Goal: Task Accomplishment & Management: Manage account settings

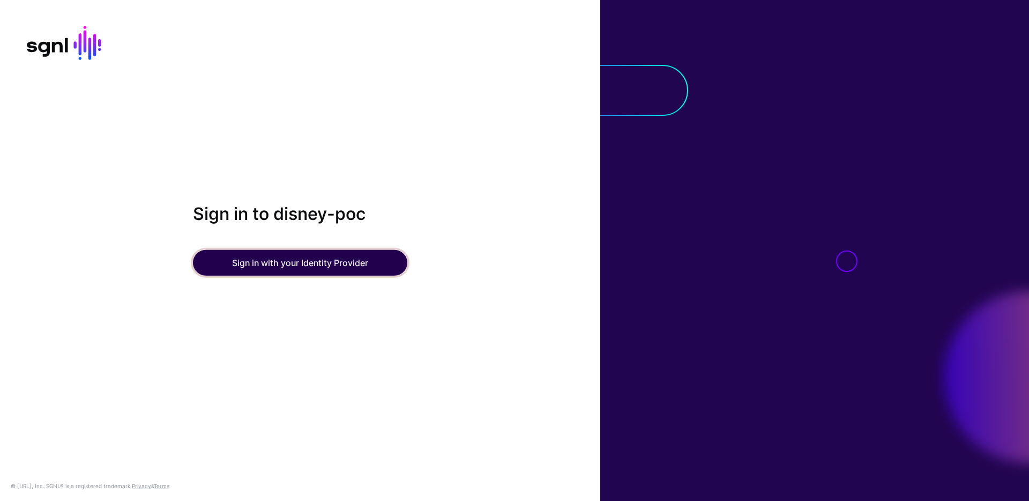
click at [304, 263] on button "Sign in with your Identity Provider" at bounding box center [300, 263] width 214 height 26
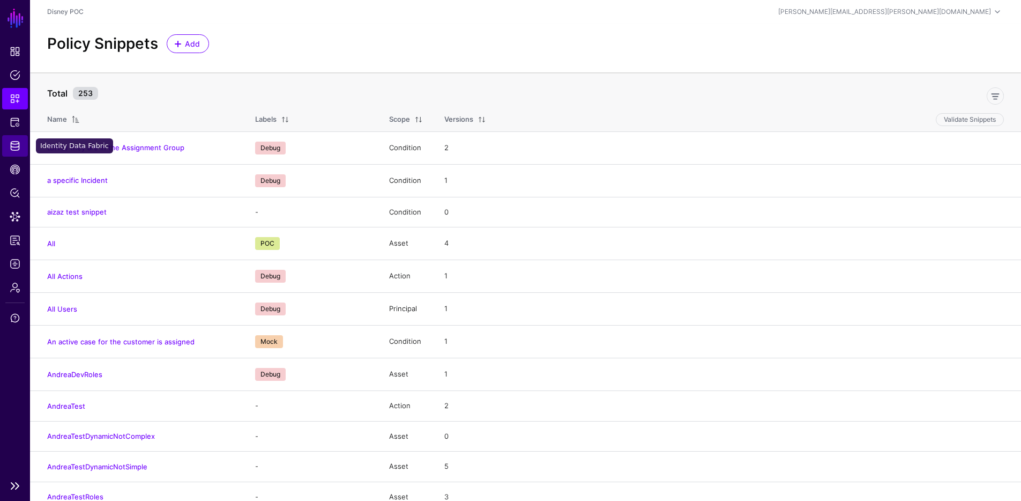
click at [11, 138] on link "Identity Data Fabric" at bounding box center [15, 145] width 26 height 21
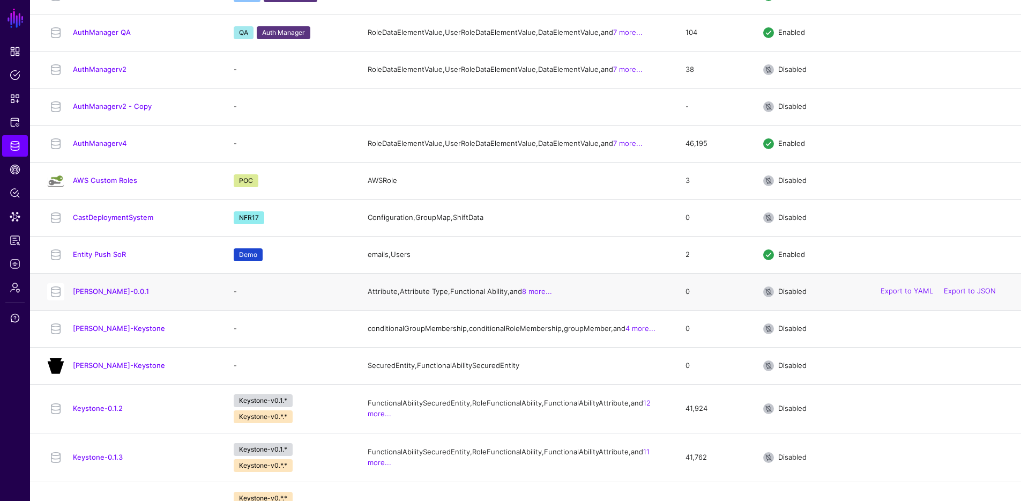
scroll to position [249, 0]
click at [125, 221] on link "CastDeploymentSystem" at bounding box center [113, 216] width 80 height 9
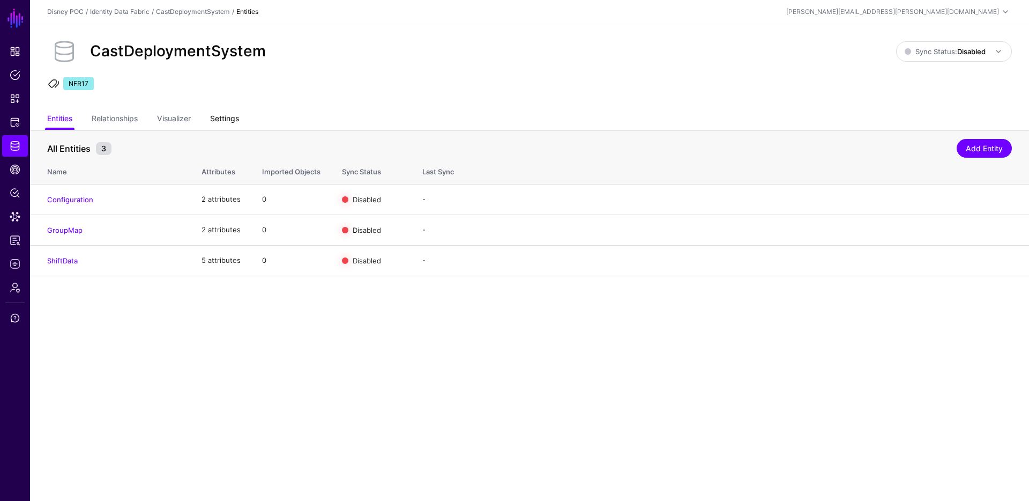
click at [228, 123] on link "Settings" at bounding box center [224, 119] width 29 height 20
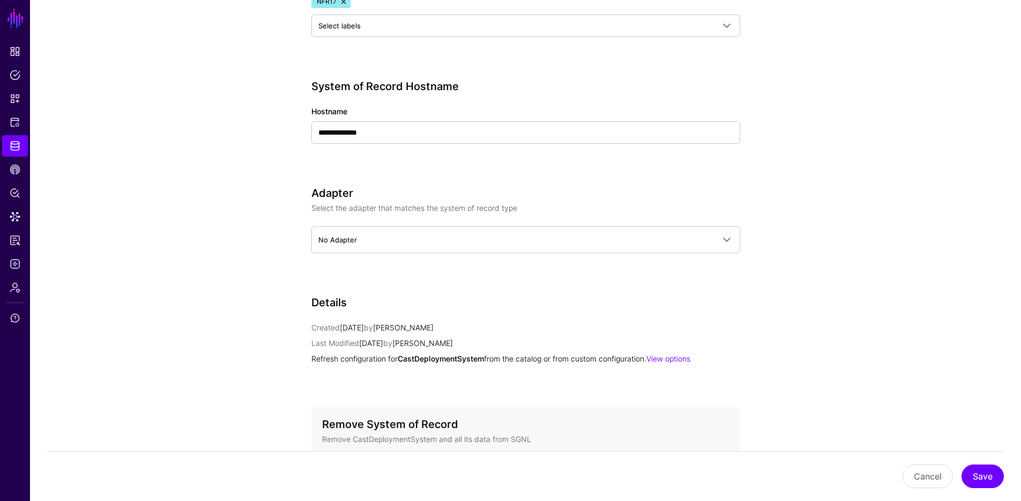
scroll to position [341, 0]
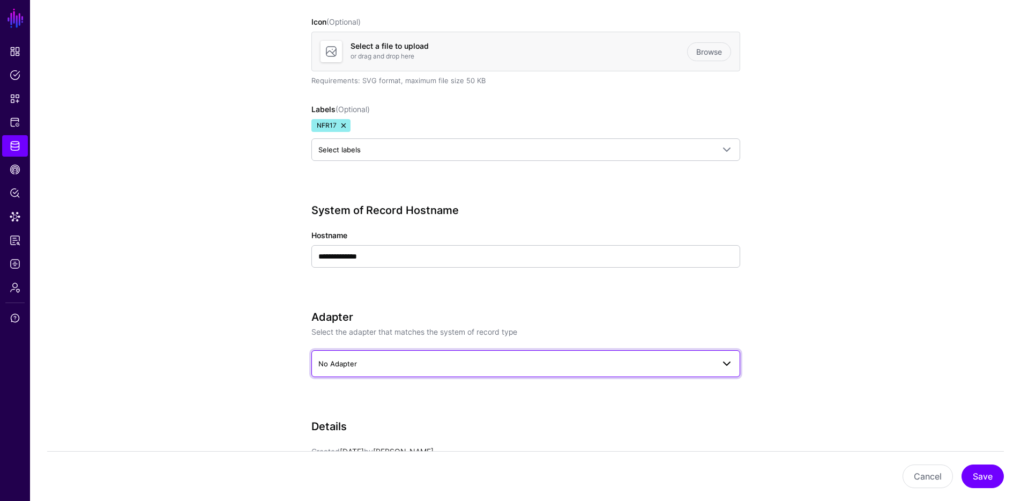
click at [599, 355] on link "No Adapter" at bounding box center [525, 363] width 429 height 27
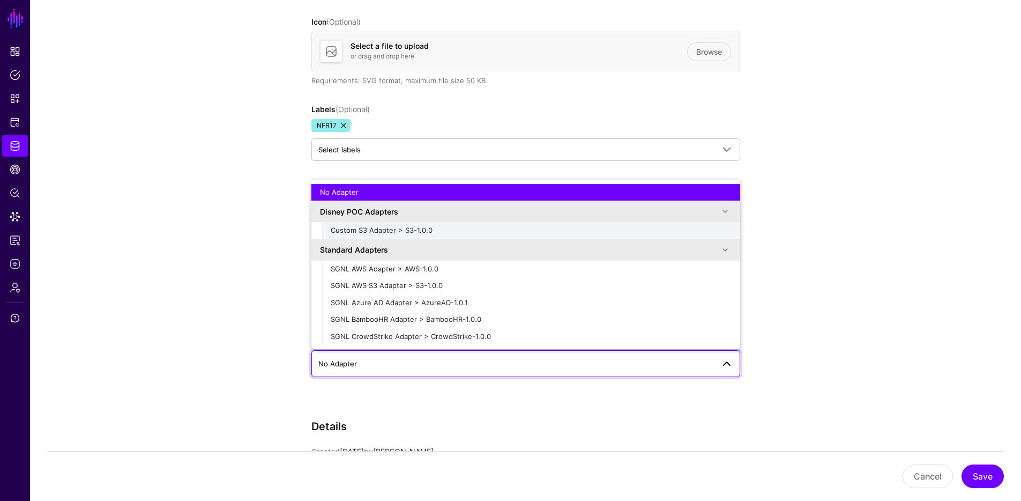
click at [529, 229] on div "Custom S3 Adapter > S3-1.0.0" at bounding box center [531, 230] width 401 height 11
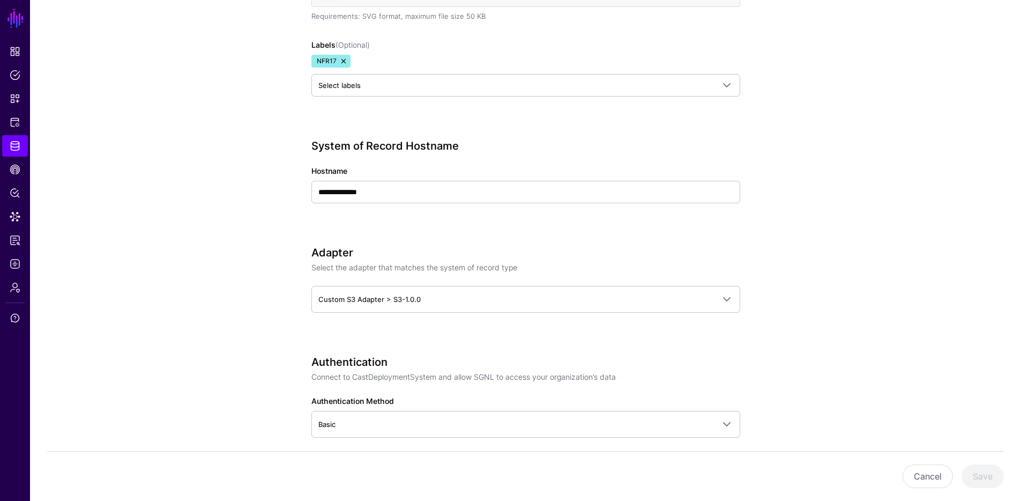
scroll to position [540, 0]
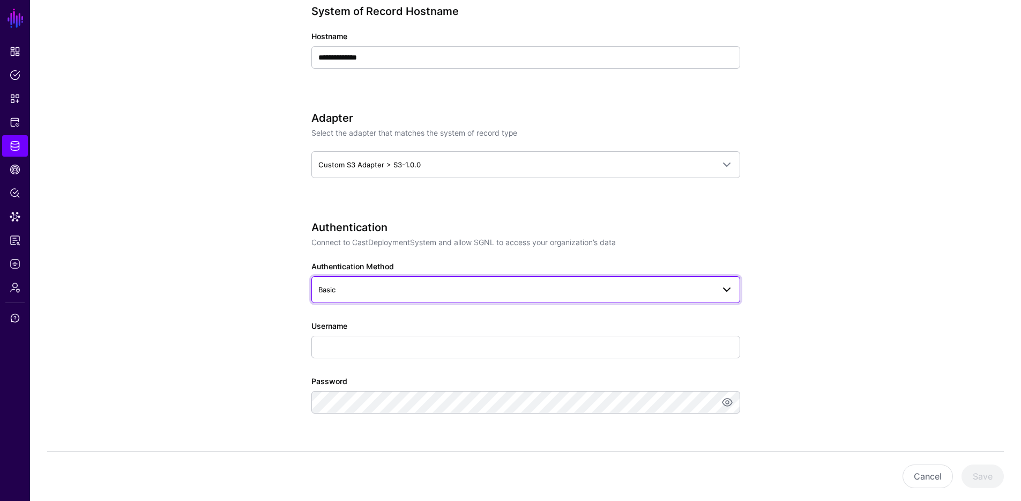
click at [456, 281] on link "Basic" at bounding box center [525, 289] width 429 height 27
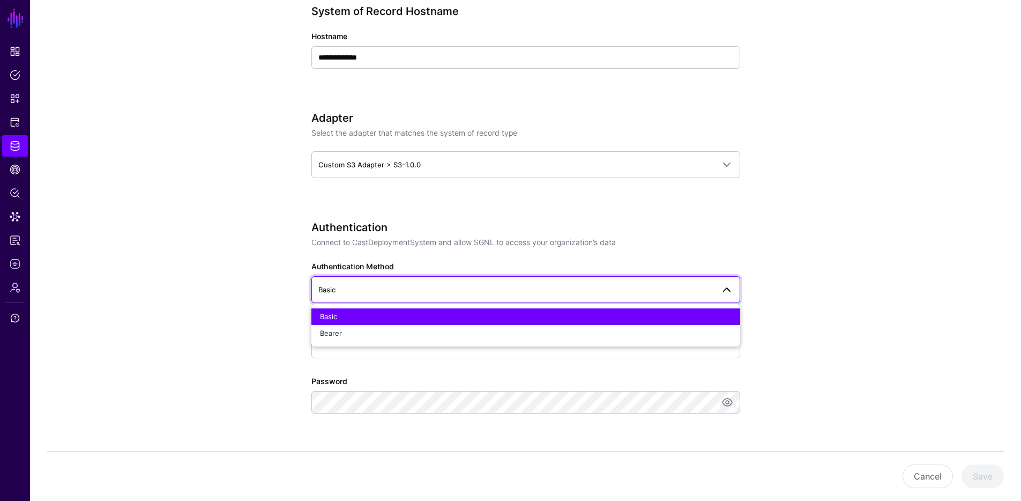
click at [456, 283] on span "Basic" at bounding box center [525, 289] width 415 height 13
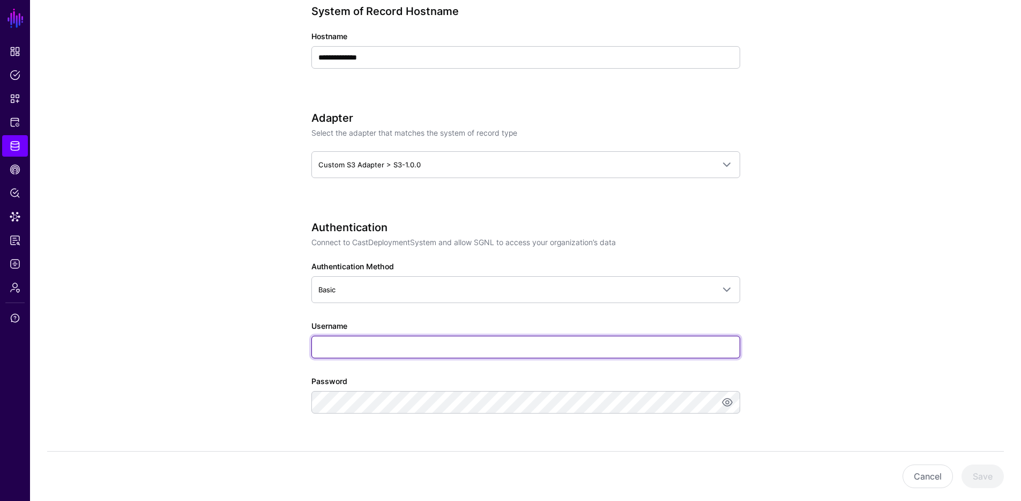
click at [434, 343] on input "Username" at bounding box center [525, 347] width 429 height 23
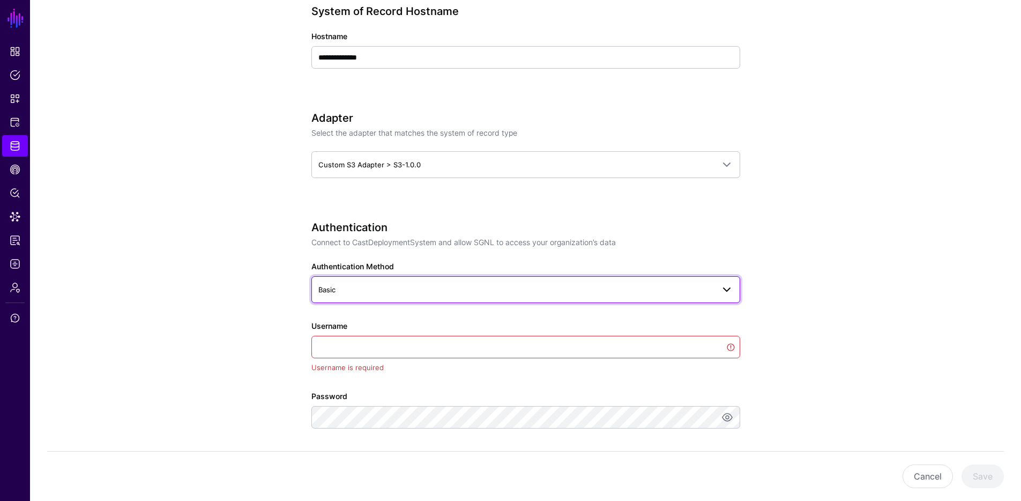
click at [471, 277] on link "Basic" at bounding box center [525, 289] width 429 height 27
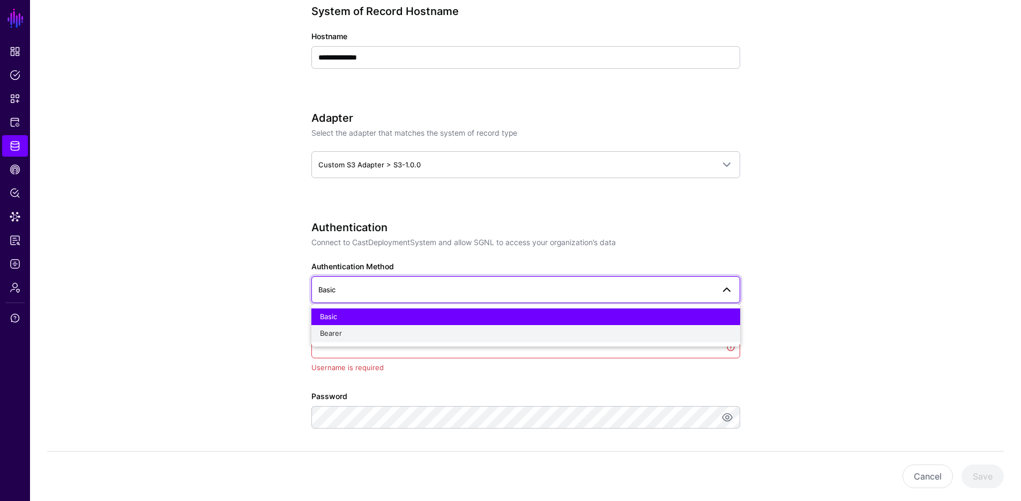
click at [428, 334] on div "Bearer" at bounding box center [526, 333] width 412 height 11
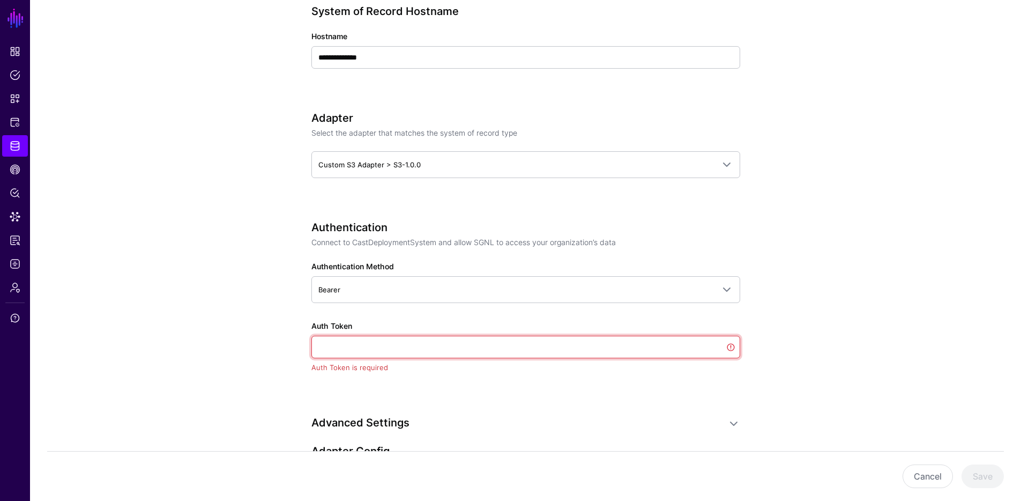
click at [425, 341] on input "Auth Token" at bounding box center [525, 347] width 429 height 23
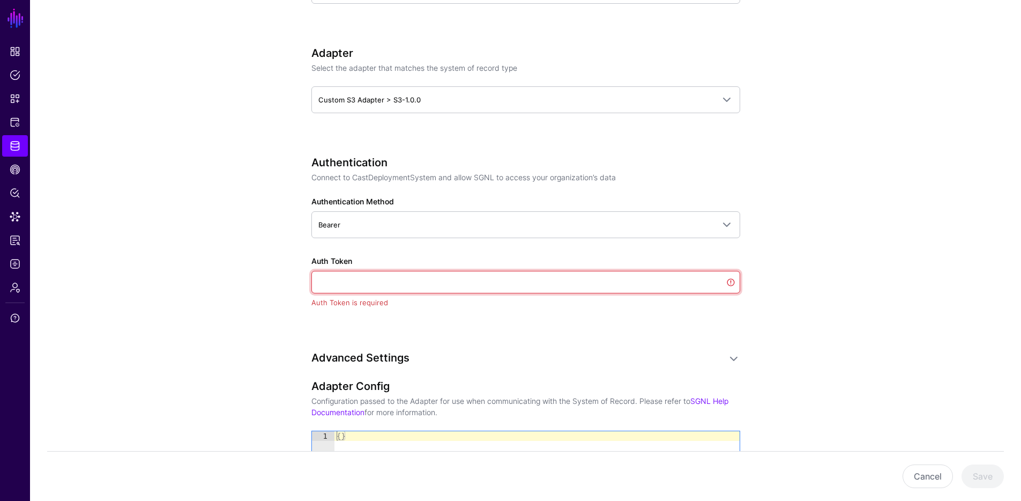
scroll to position [725, 0]
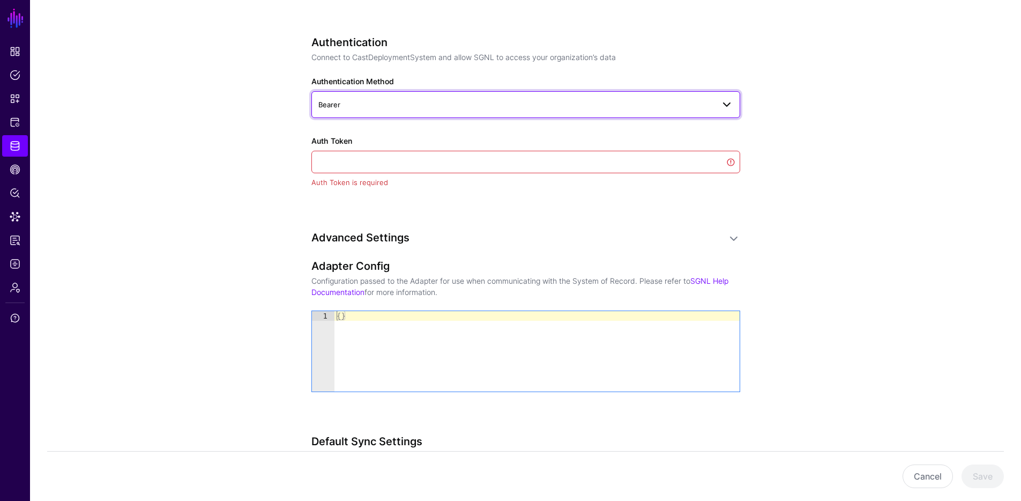
click at [569, 106] on span "Bearer" at bounding box center [516, 105] width 396 height 12
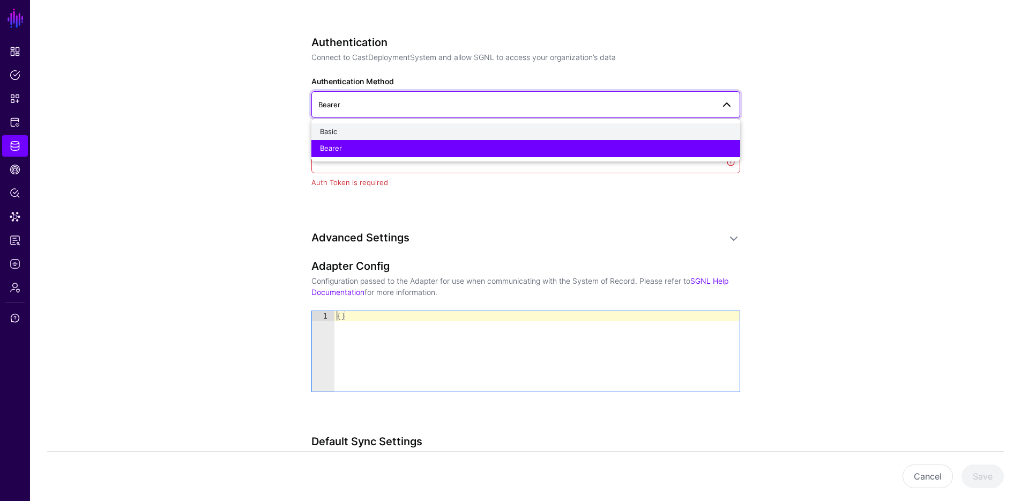
click at [521, 125] on button "Basic" at bounding box center [525, 131] width 429 height 17
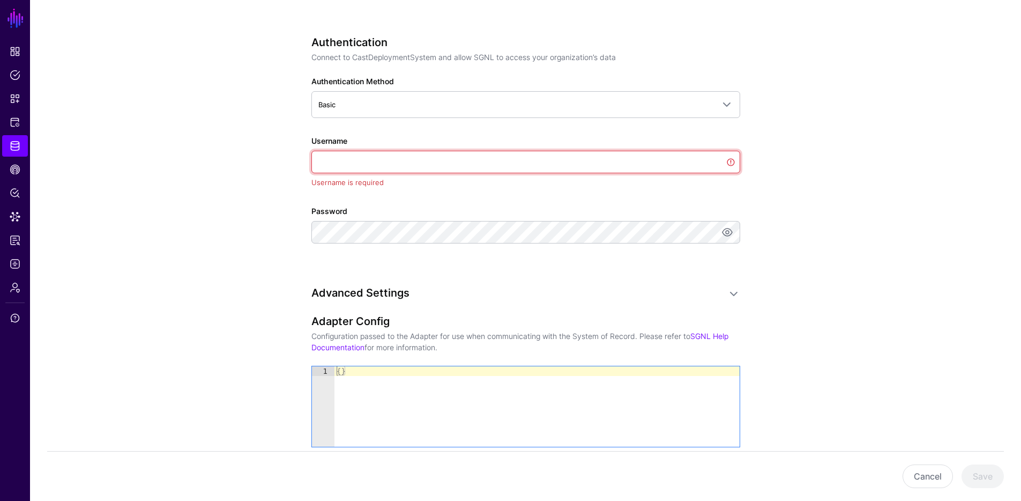
click at [482, 160] on input "Username" at bounding box center [525, 162] width 429 height 23
paste input "**********"
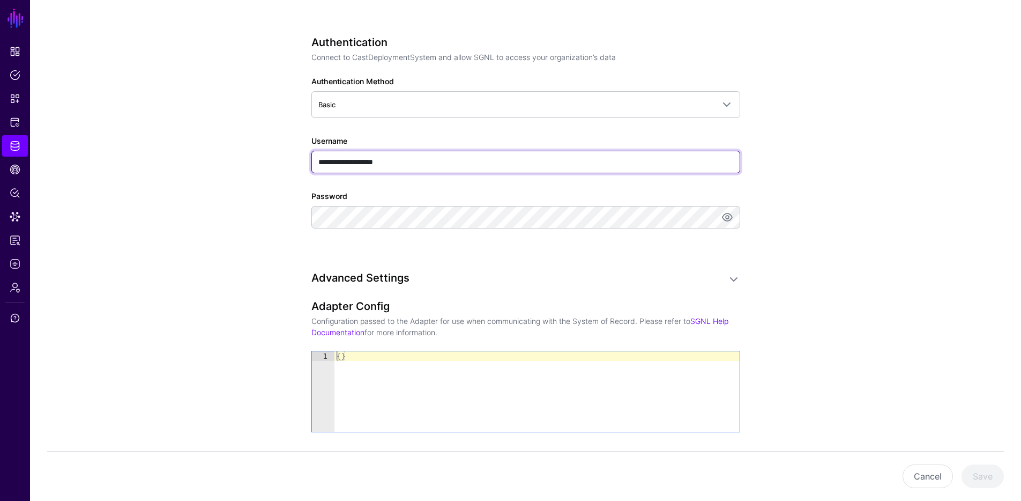
type input "**********"
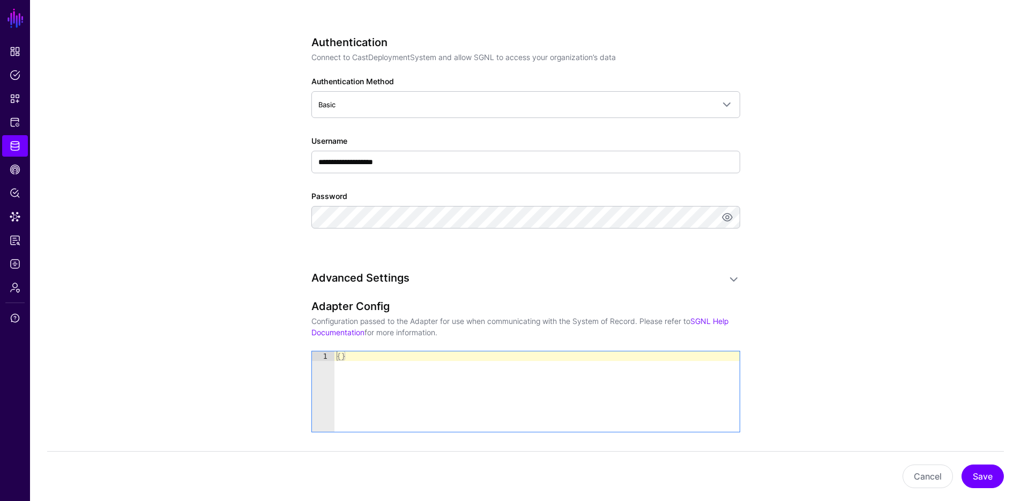
click at [865, 268] on app-datasources-details-form "**********" at bounding box center [525, 181] width 991 height 1552
click at [405, 369] on div "{ }" at bounding box center [536, 401] width 405 height 100
click at [406, 366] on div "{ }" at bounding box center [536, 401] width 405 height 100
paste textarea "Cursor at row 1"
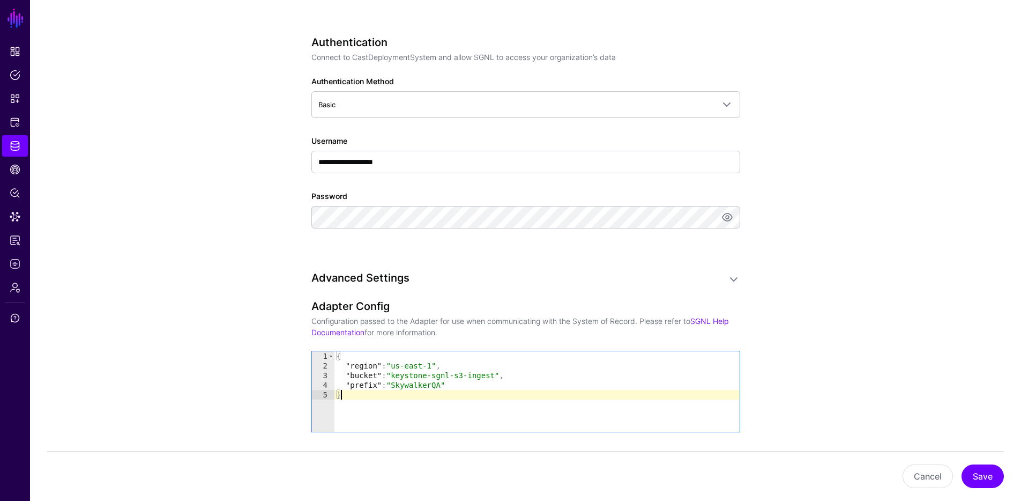
click at [419, 385] on div "{ "region" : "us-east-1" , "bucket" : "keystone-sgnl-s3-ingest" , "prefix" : "S…" at bounding box center [536, 401] width 405 height 100
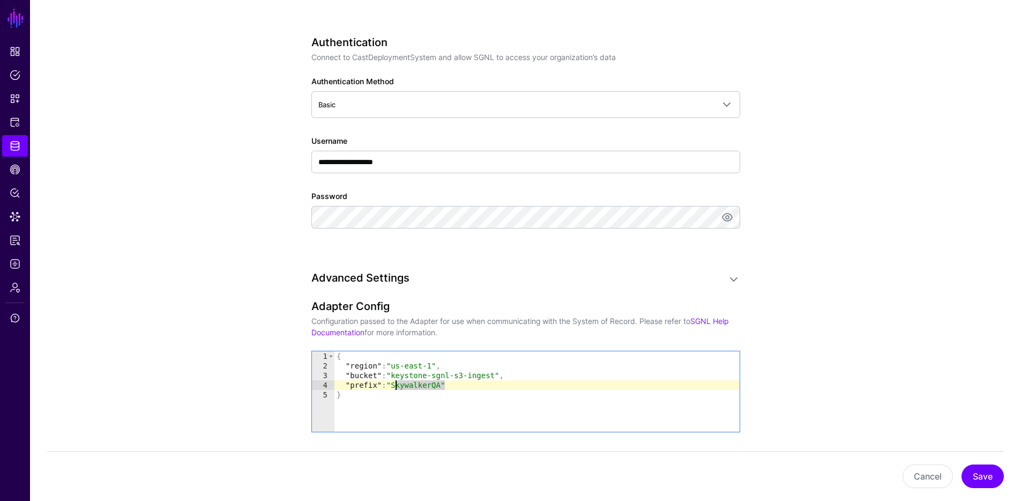
click at [419, 385] on div "{ "region" : "us-east-1" , "bucket" : "keystone-sgnl-s3-ingest" , "prefix" : "S…" at bounding box center [536, 401] width 405 height 100
type textarea "**********"
click at [727, 302] on h3 "Adapter Config" at bounding box center [525, 306] width 429 height 13
click at [977, 471] on button "Save" at bounding box center [983, 476] width 42 height 24
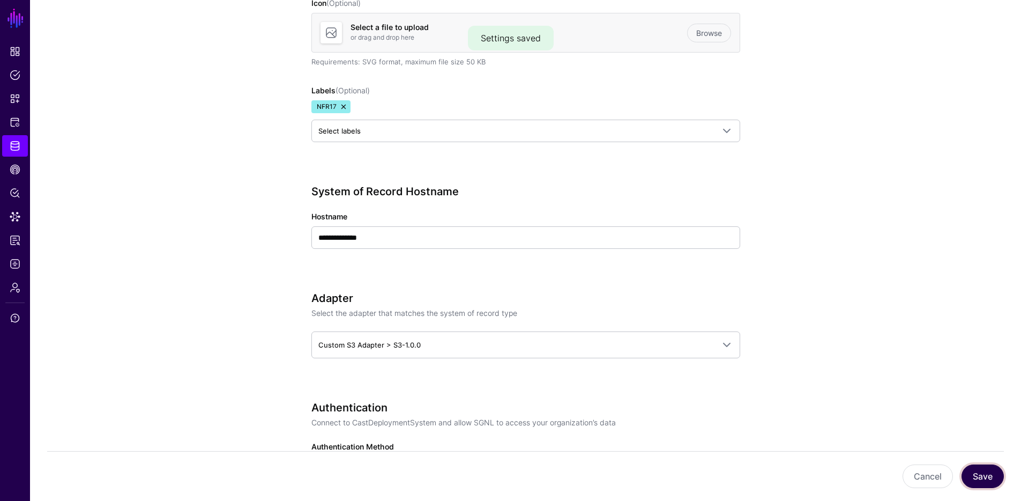
scroll to position [0, 0]
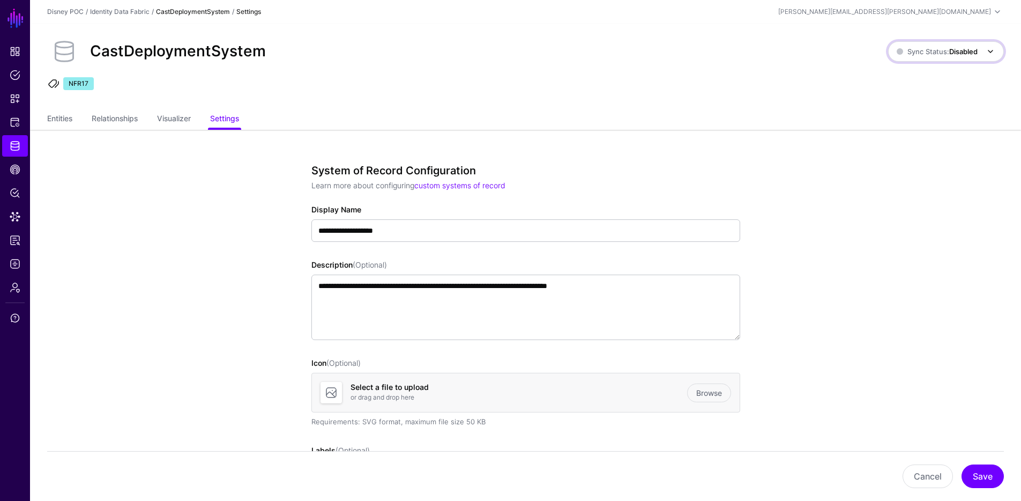
click at [982, 49] on span at bounding box center [987, 51] width 19 height 13
click at [117, 120] on link "Relationships" at bounding box center [115, 119] width 46 height 20
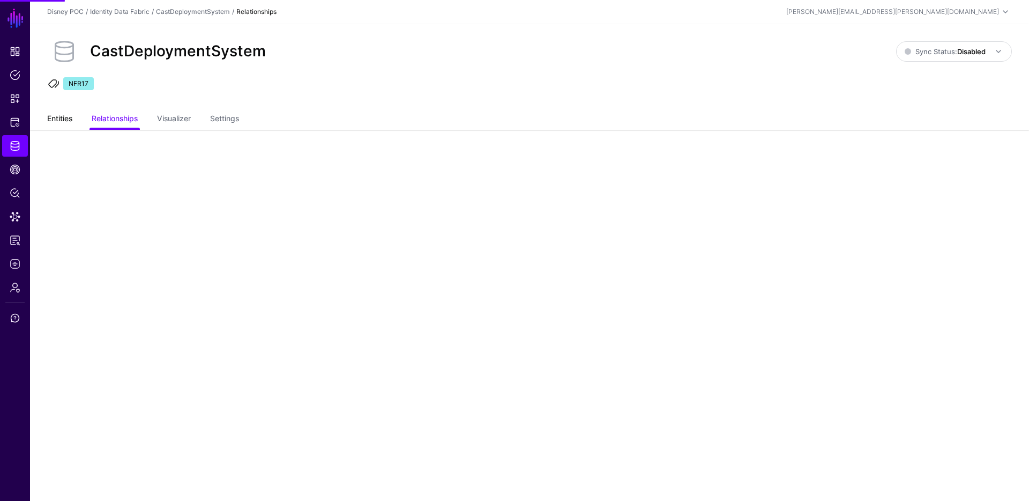
click at [50, 122] on link "Entities" at bounding box center [59, 119] width 25 height 20
click at [175, 114] on link "Visualizer" at bounding box center [174, 119] width 34 height 20
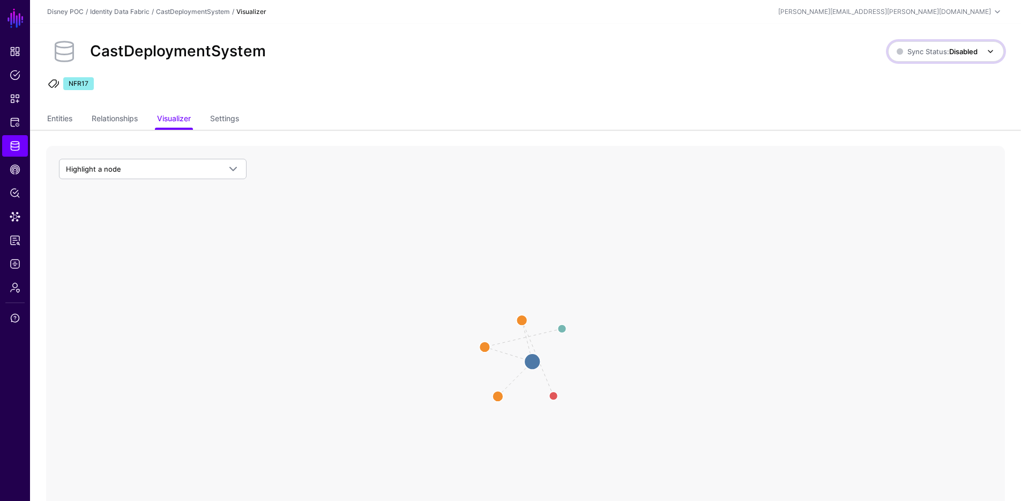
click at [969, 47] on strong "Disabled" at bounding box center [963, 51] width 28 height 9
click at [905, 92] on span "Syncing active for all configured entities that are enabled" at bounding box center [939, 93] width 111 height 18
click at [970, 50] on strong "Enabled" at bounding box center [964, 51] width 27 height 9
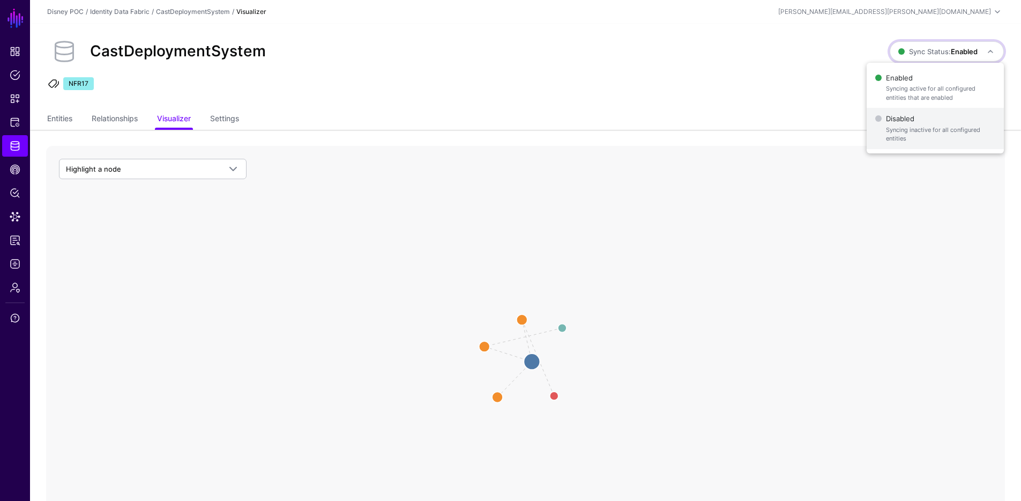
click at [901, 136] on span "Syncing inactive for all configured entities" at bounding box center [940, 134] width 109 height 18
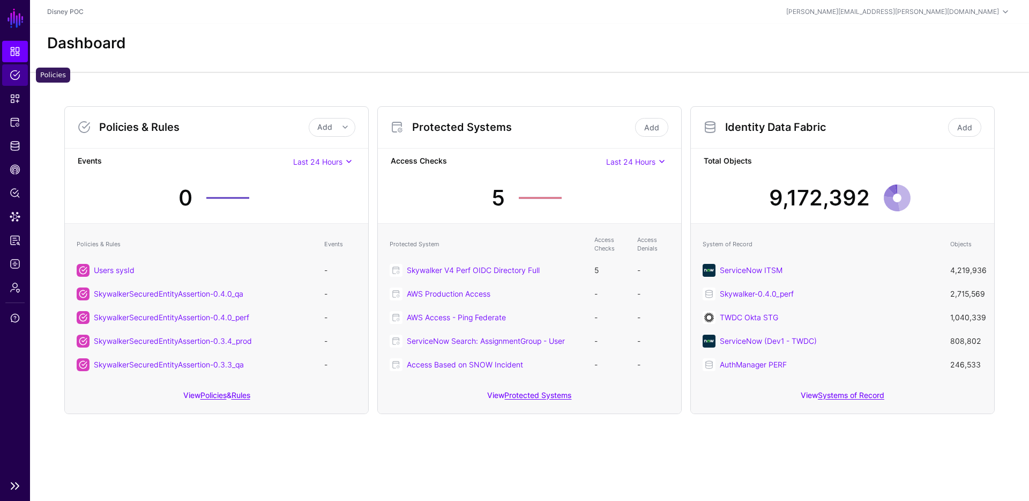
click at [17, 77] on span "Policies" at bounding box center [15, 75] width 11 height 11
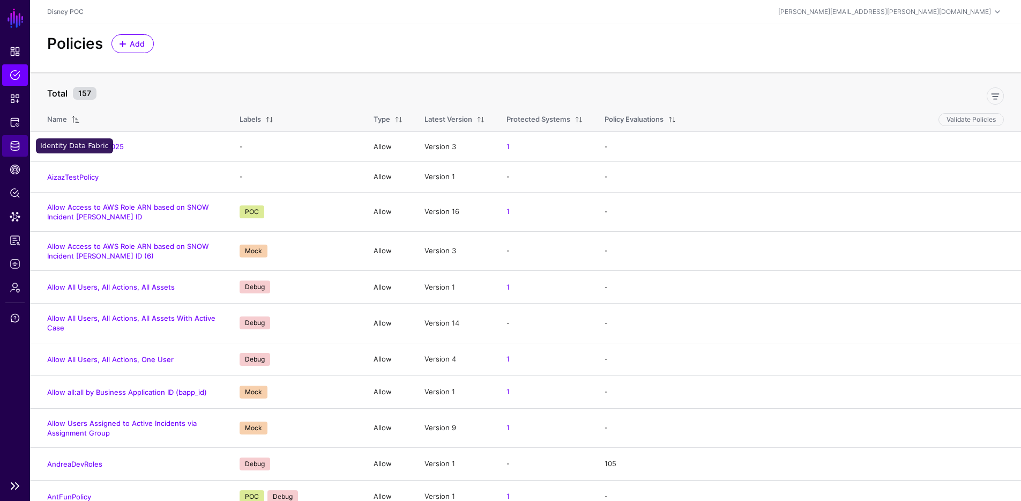
click at [15, 146] on span "Identity Data Fabric" at bounding box center [15, 145] width 11 height 11
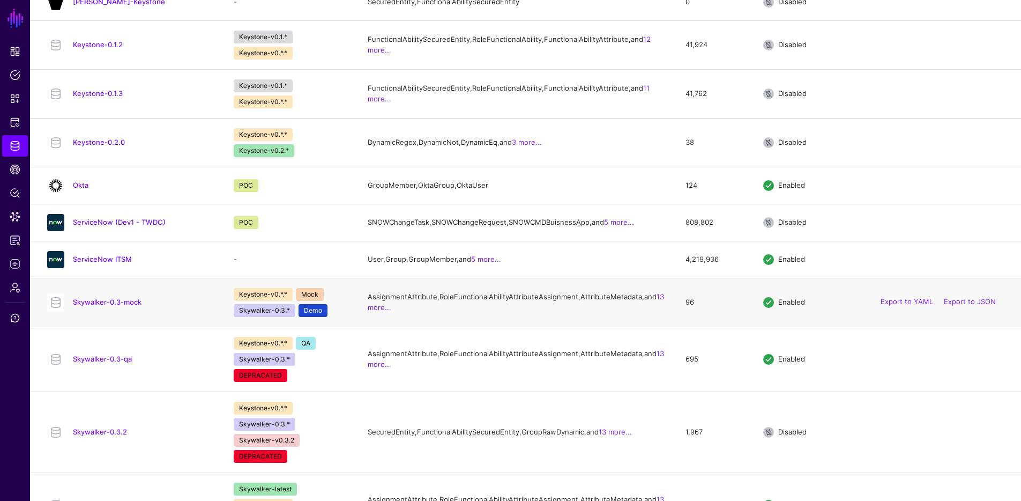
scroll to position [632, 0]
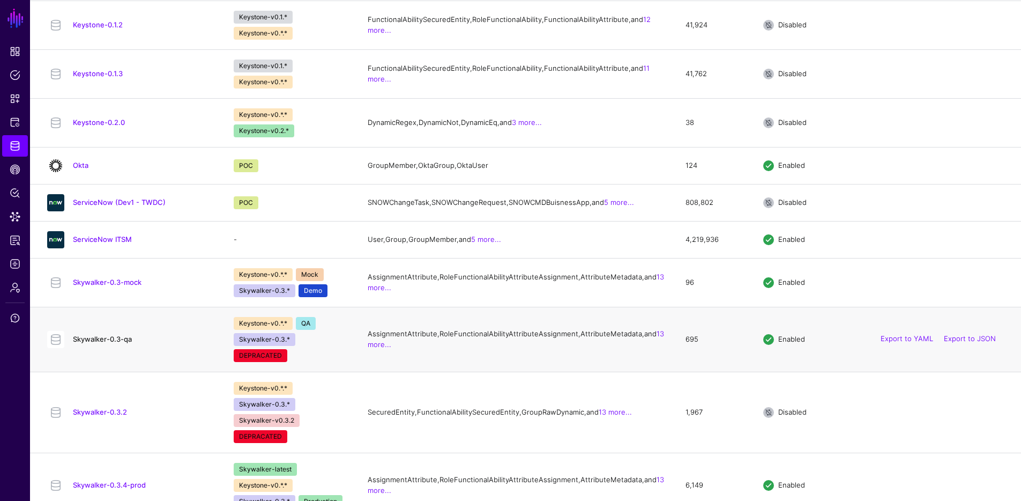
click at [109, 343] on link "Skywalker-0.3-qa" at bounding box center [102, 338] width 59 height 9
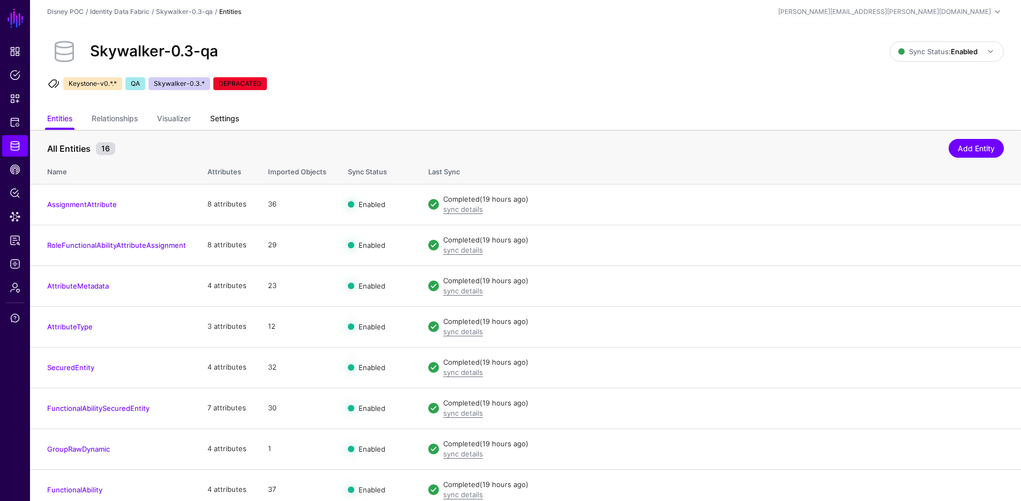
click at [231, 122] on link "Settings" at bounding box center [224, 119] width 29 height 20
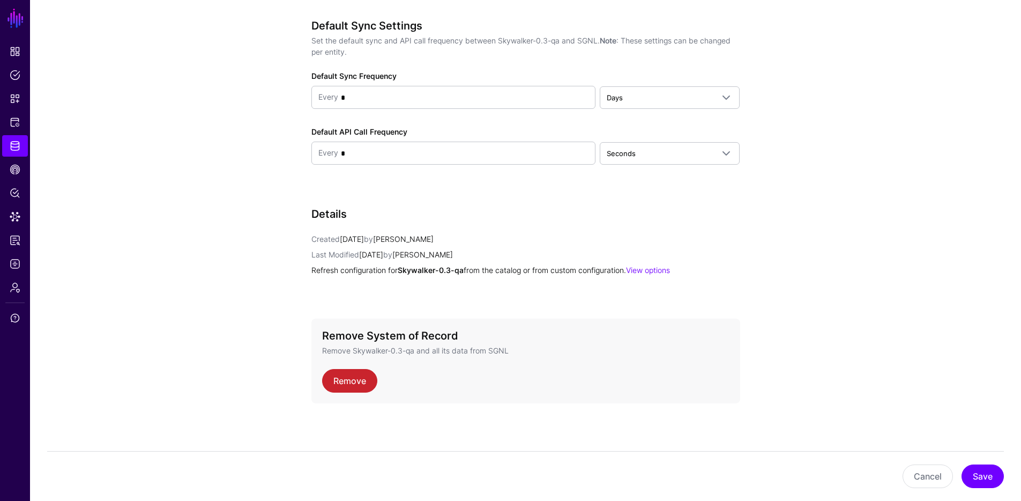
scroll to position [985, 0]
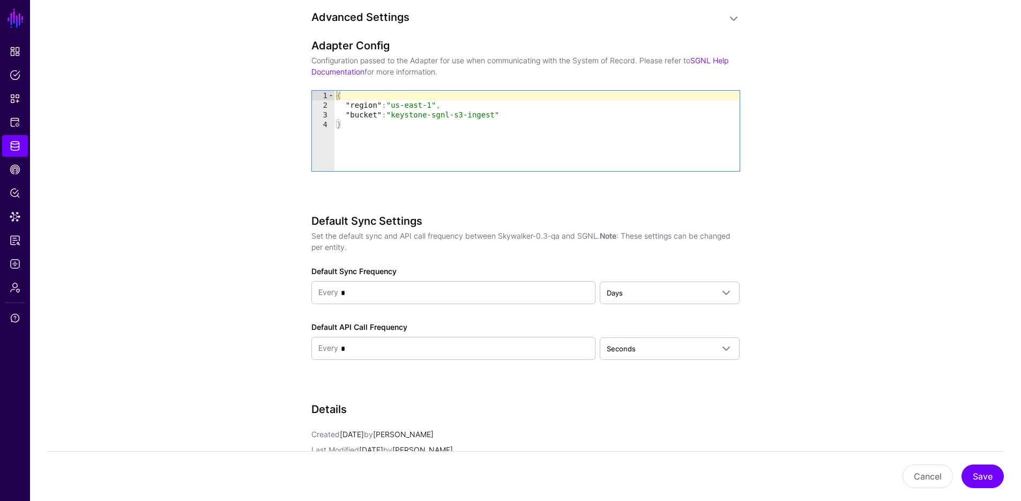
type textarea "*"
click at [421, 137] on div "{ "region" : "us-east-1" , "bucket" : "keystone-sgnl-s3-ingest" }" at bounding box center [536, 141] width 405 height 100
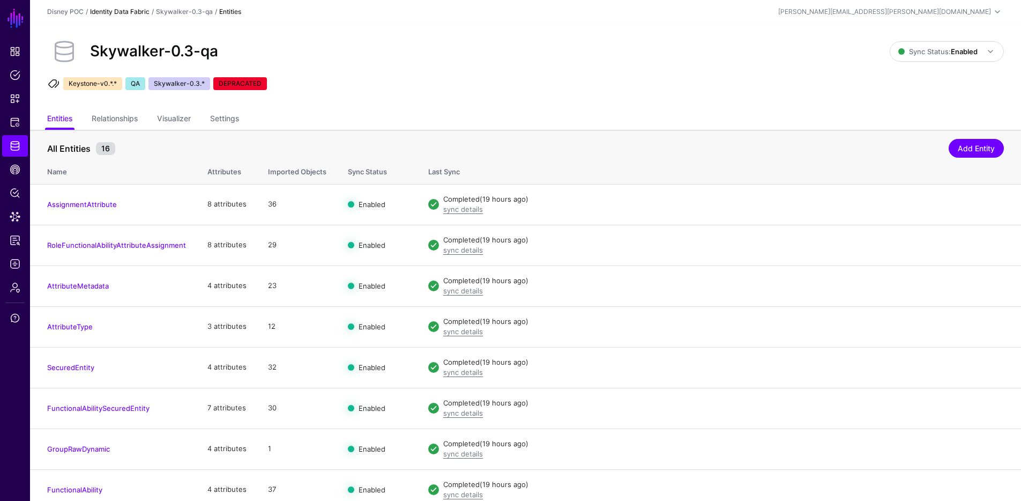
click at [124, 9] on link "Identity Data Fabric" at bounding box center [119, 12] width 59 height 8
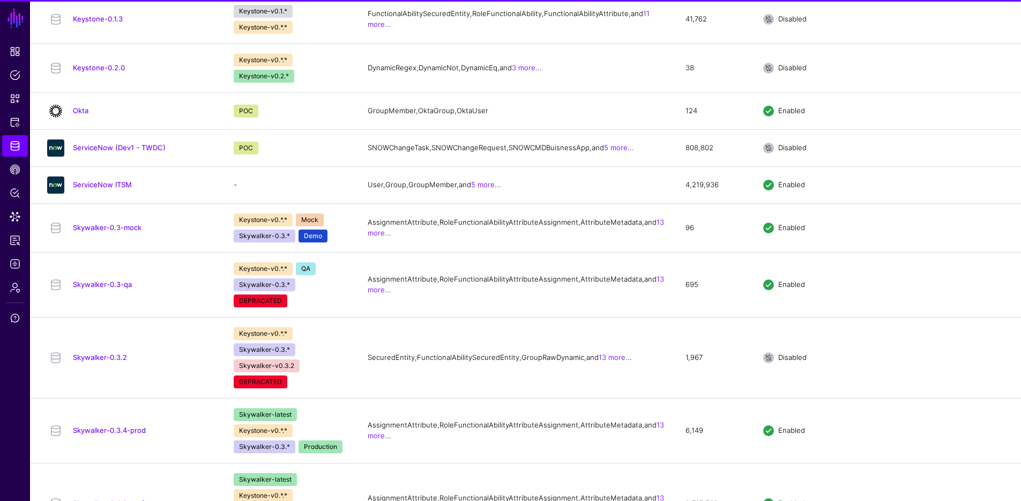
scroll to position [1081, 0]
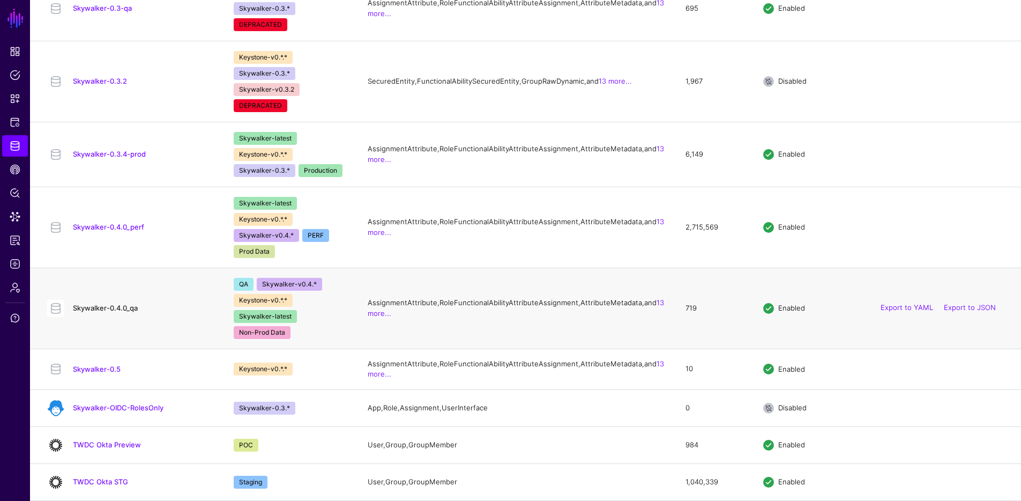
click at [123, 303] on link "Skywalker-0.4.0_qa" at bounding box center [105, 307] width 65 height 9
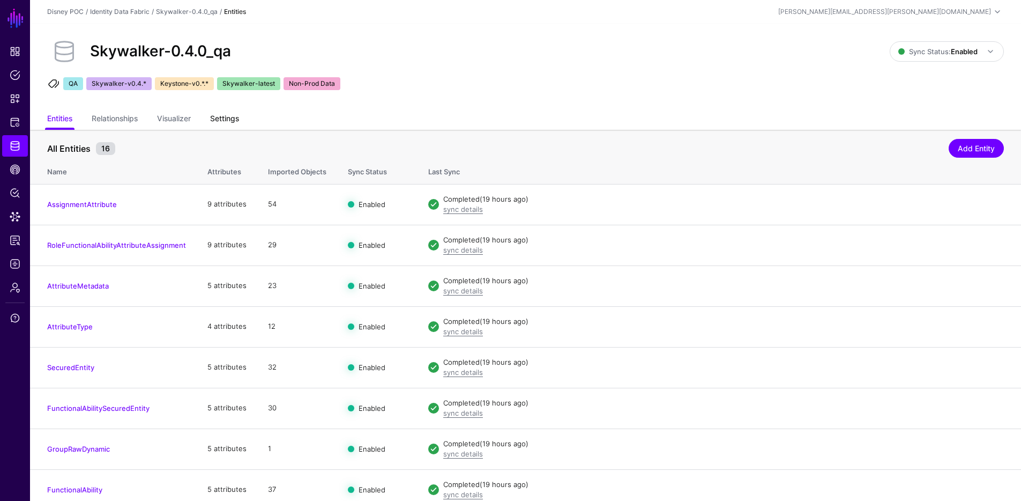
click at [239, 114] on link "Settings" at bounding box center [224, 119] width 29 height 20
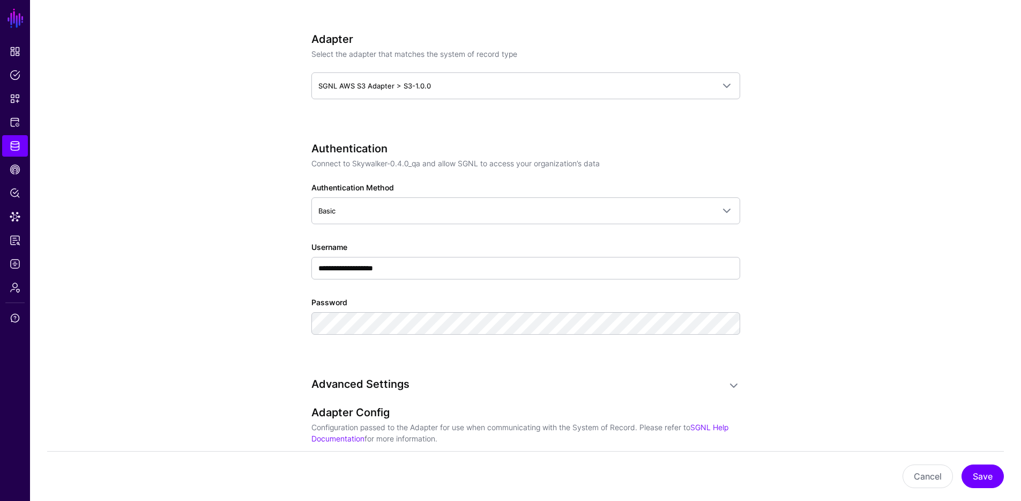
scroll to position [884, 0]
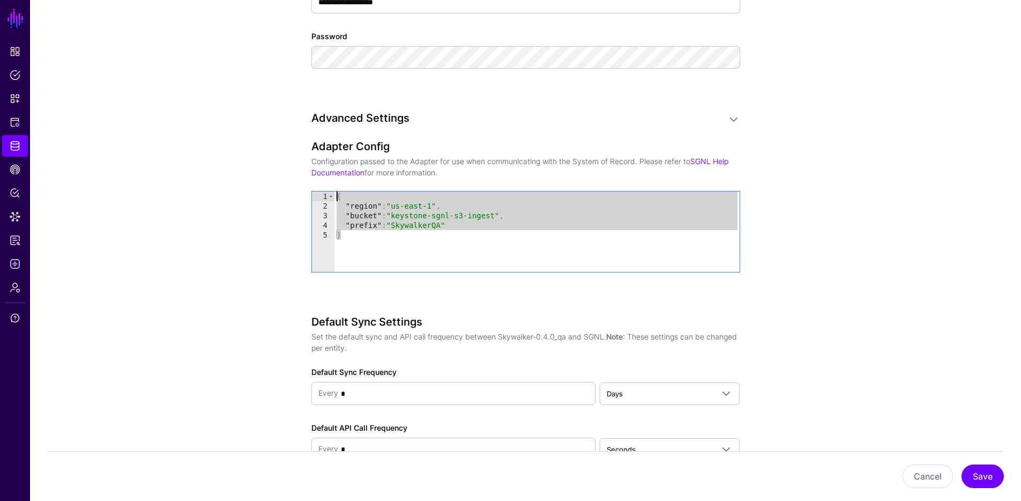
drag, startPoint x: 394, startPoint y: 242, endPoint x: 318, endPoint y: 189, distance: 92.3
click at [318, 189] on div "Adapter Config Configuration passed to the Adapter for use when communicating w…" at bounding box center [525, 221] width 429 height 162
type textarea "**********"
